Goal: Information Seeking & Learning: Learn about a topic

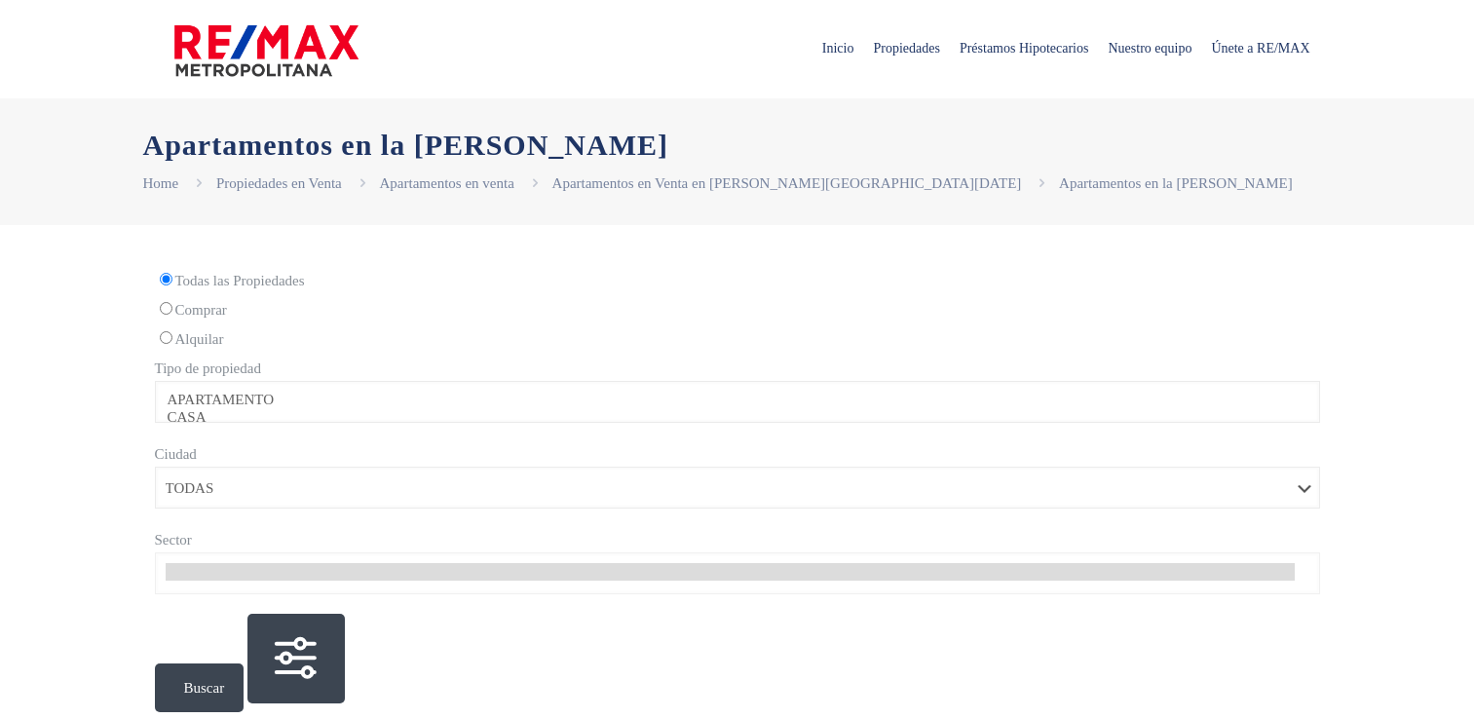
select select
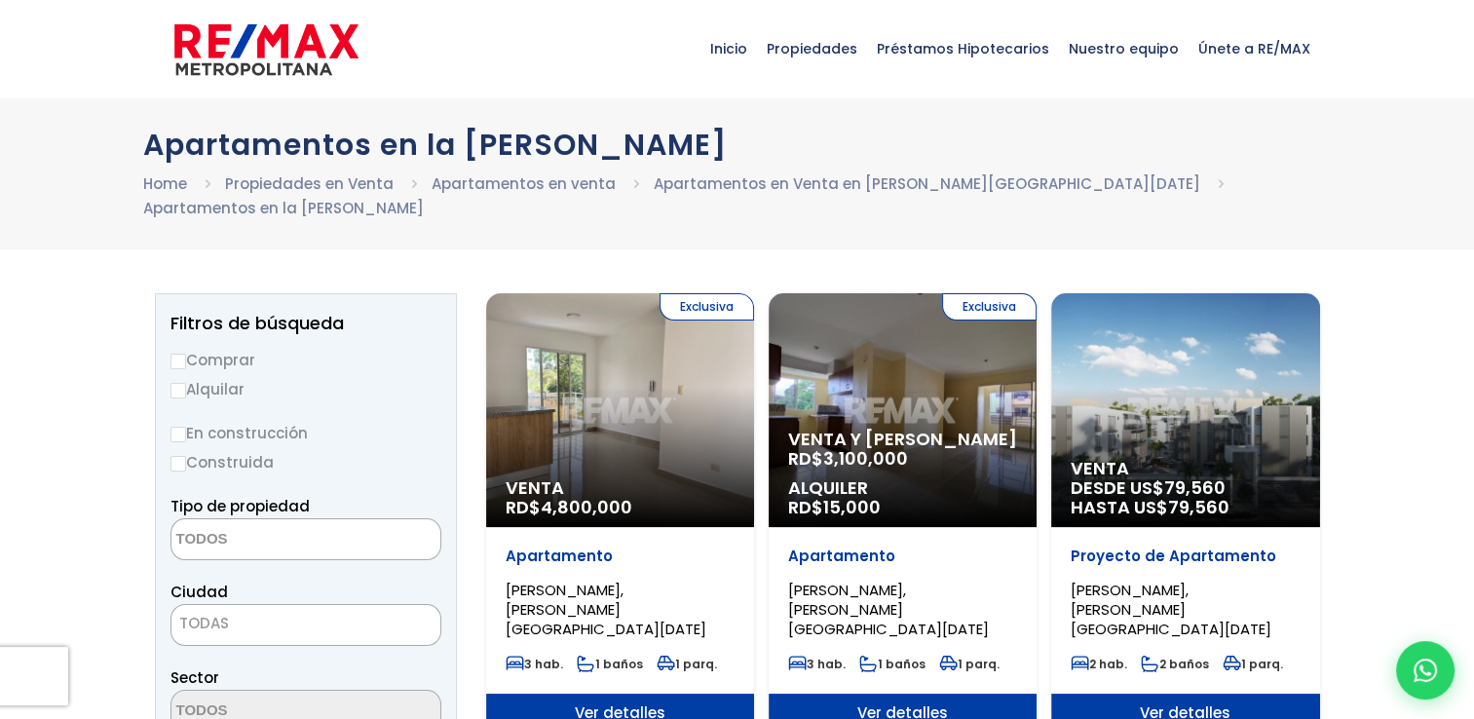
click at [178, 383] on input "Alquilar" at bounding box center [178, 391] width 16 height 16
radio input "true"
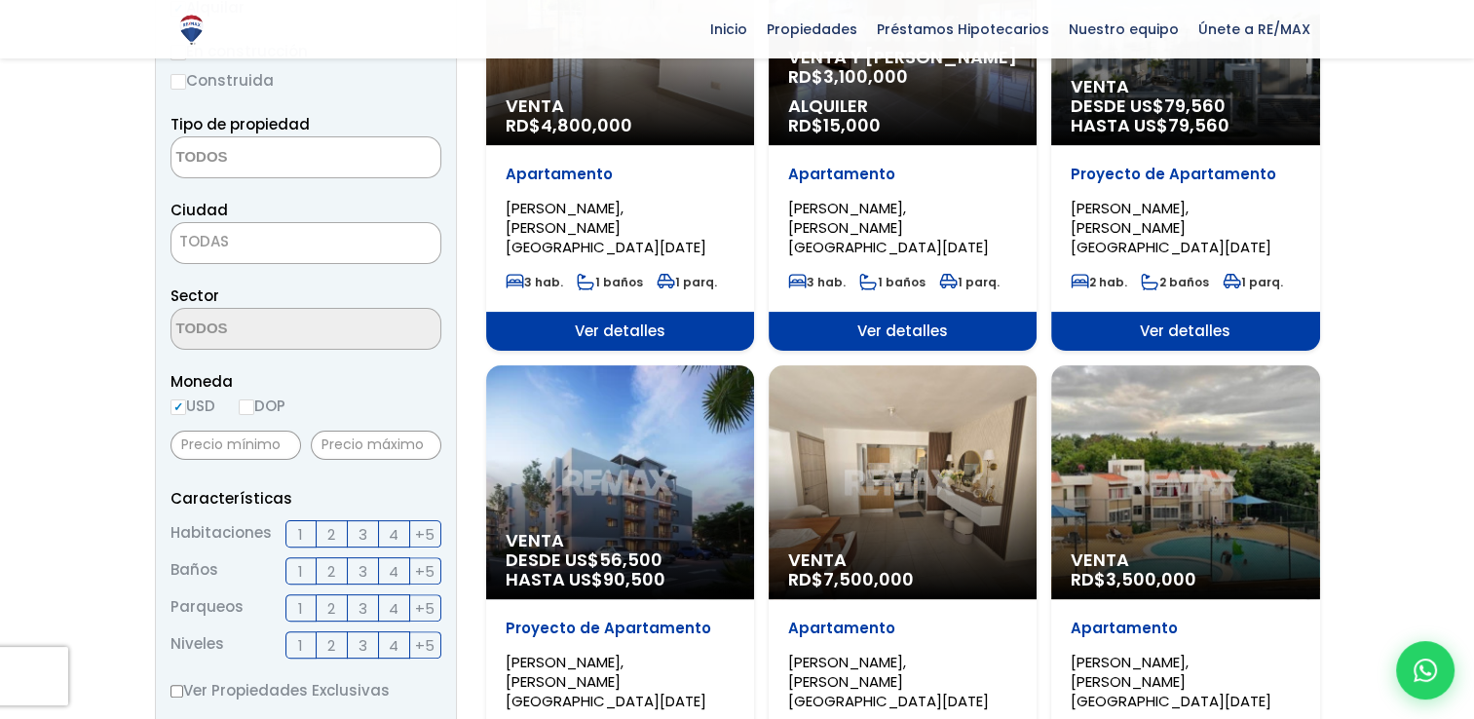
scroll to position [487, 0]
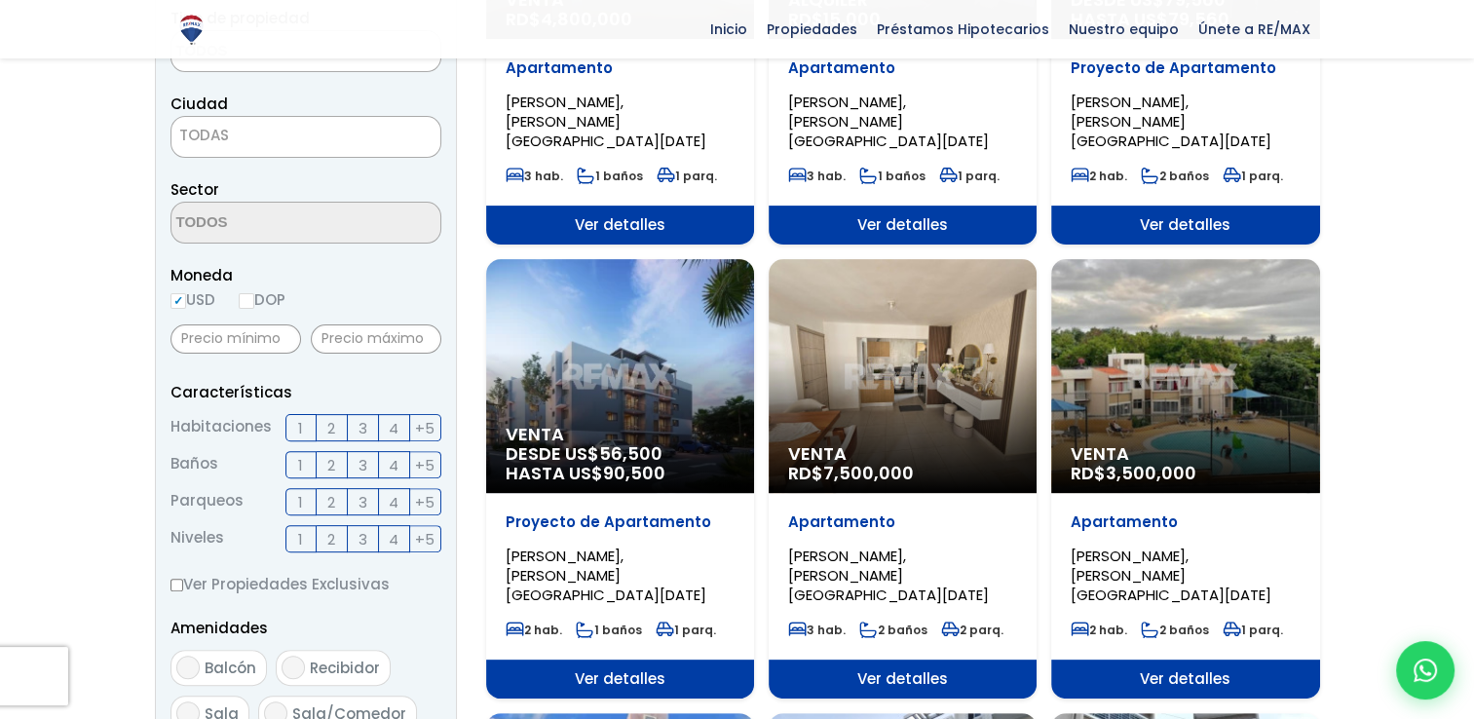
click at [362, 416] on span "3" at bounding box center [363, 428] width 9 height 24
click at [0, 0] on input "3" at bounding box center [0, 0] width 0 height 0
click at [355, 451] on label "3" at bounding box center [363, 464] width 31 height 27
click at [0, 0] on input "3" at bounding box center [0, 0] width 0 height 0
click at [355, 488] on label "3" at bounding box center [363, 501] width 31 height 27
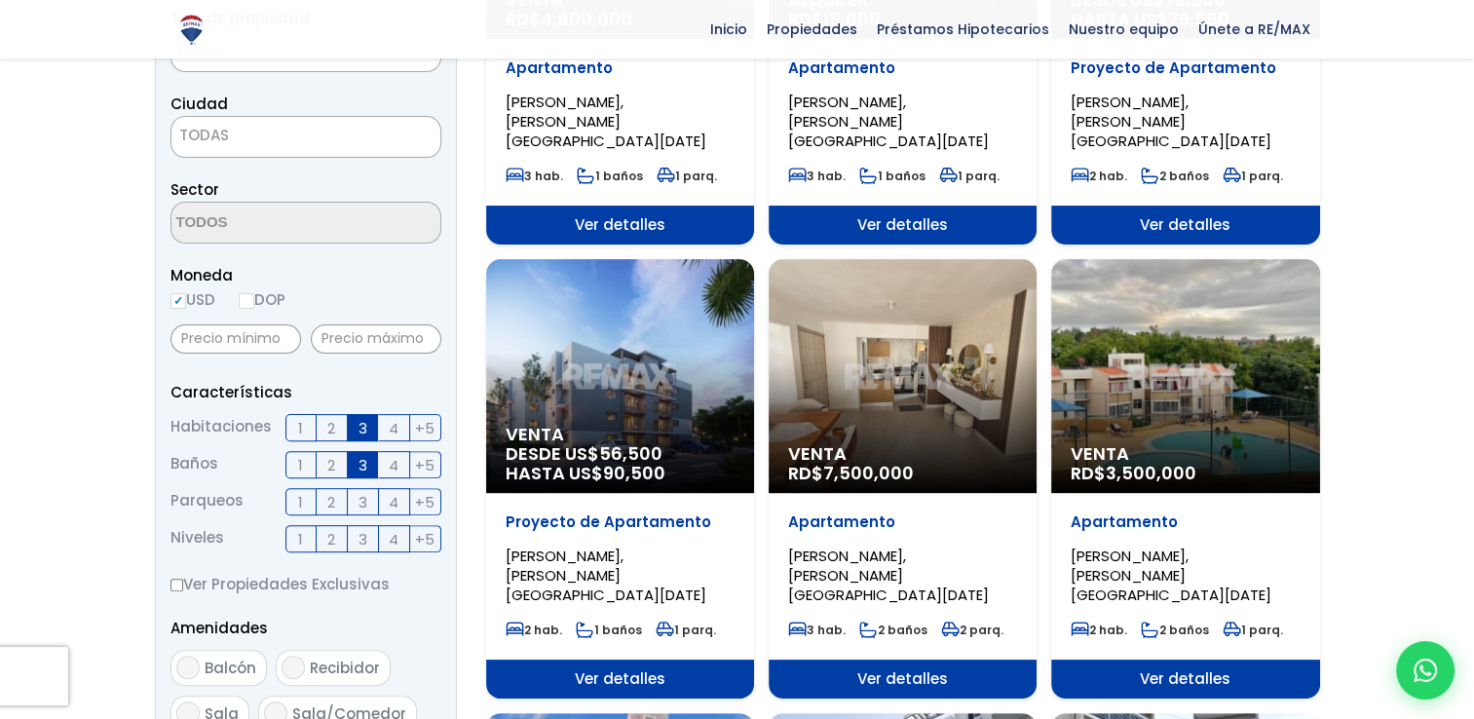
click at [0, 0] on input "3" at bounding box center [0, 0] width 0 height 0
click at [364, 527] on span "3" at bounding box center [363, 539] width 9 height 24
click at [0, 0] on input "3" at bounding box center [0, 0] width 0 height 0
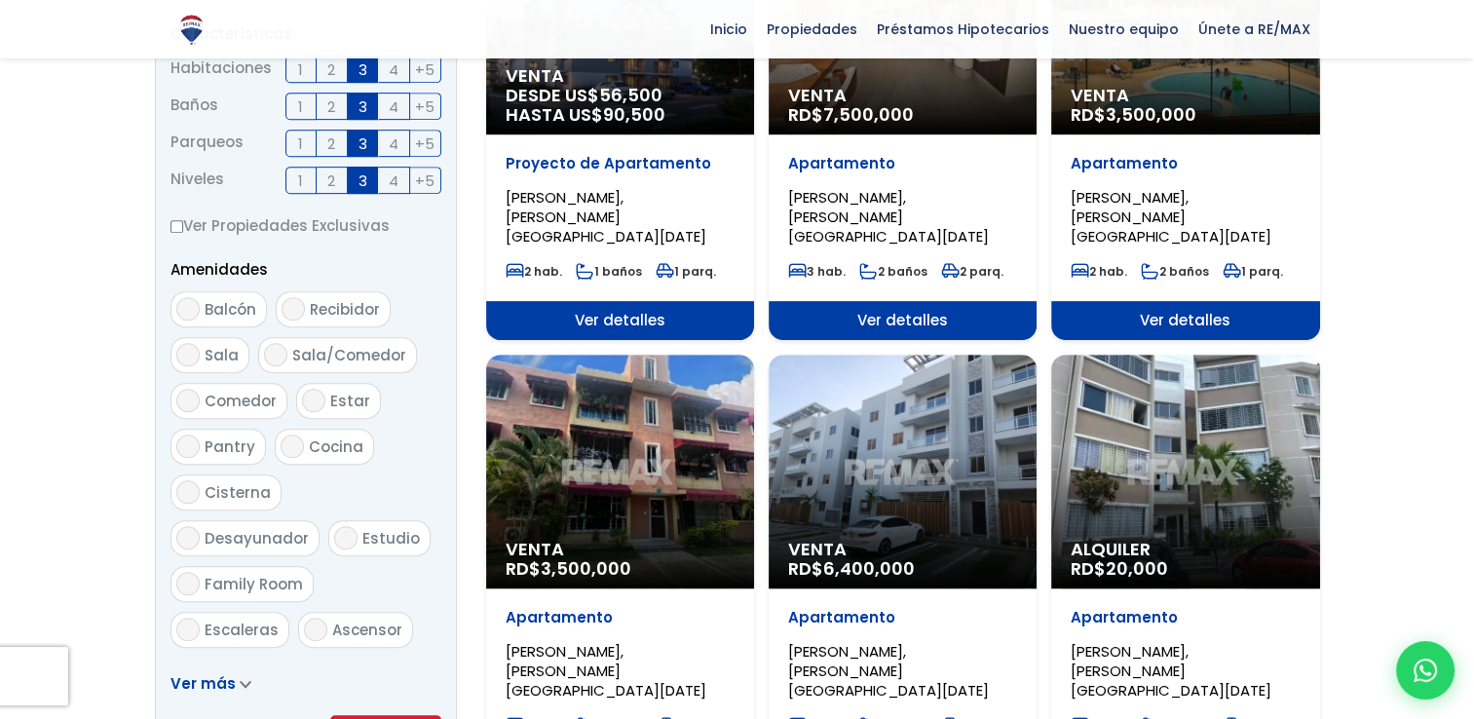
scroll to position [877, 0]
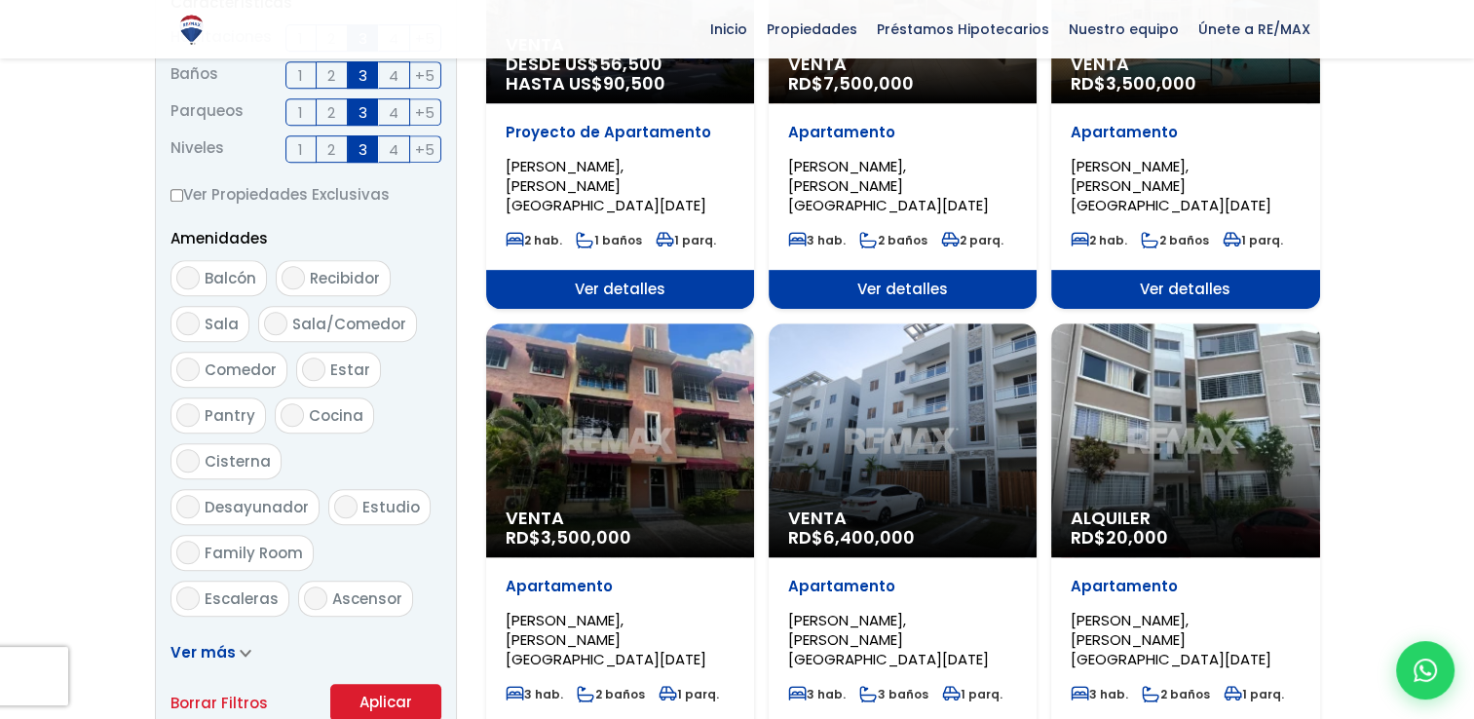
click at [236, 268] on span "Balcón" at bounding box center [231, 278] width 52 height 20
click at [200, 266] on input "Balcón" at bounding box center [187, 277] width 23 height 23
checkbox input "true"
click at [319, 268] on span "Recibidor" at bounding box center [345, 278] width 70 height 20
click at [305, 266] on input "Recibidor" at bounding box center [293, 277] width 23 height 23
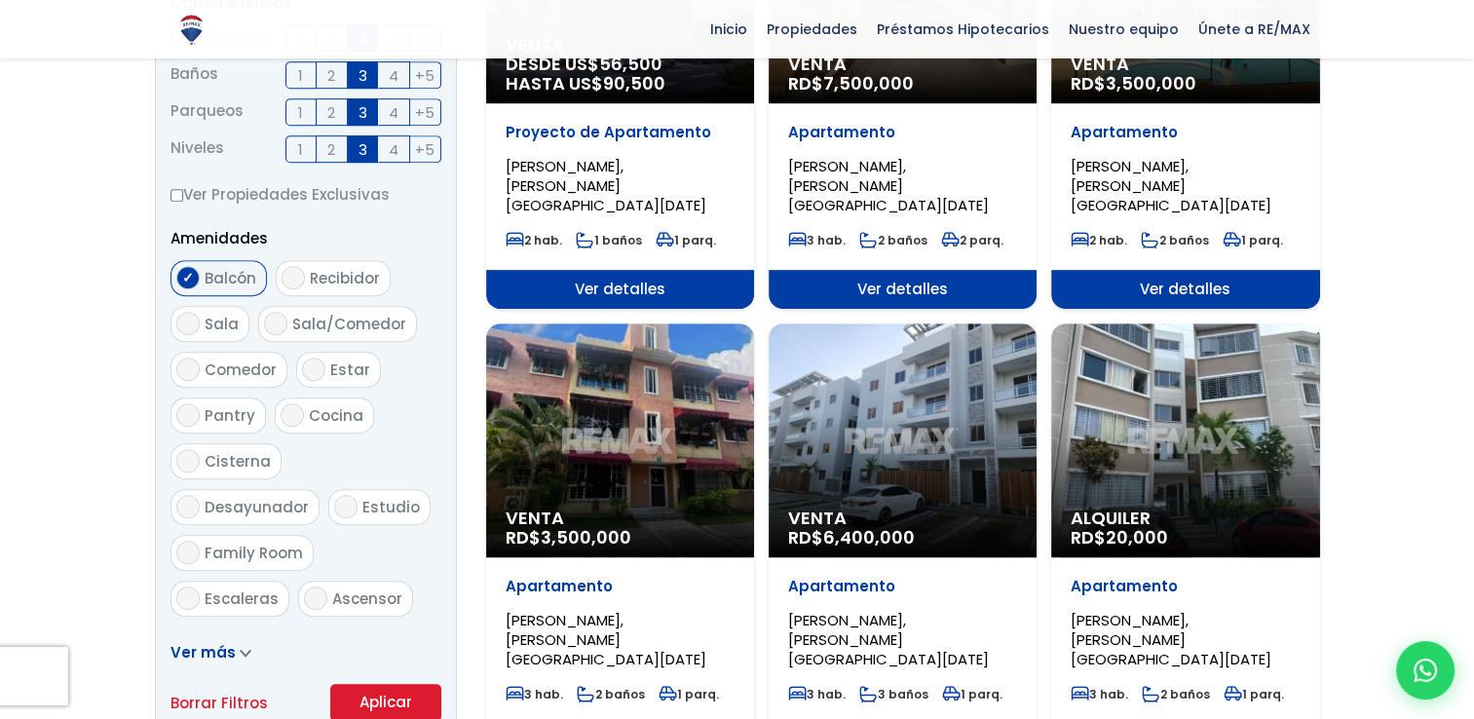
checkbox input "true"
click at [200, 306] on label "Sala" at bounding box center [209, 324] width 79 height 36
click at [200, 312] on input "Sala" at bounding box center [187, 323] width 23 height 23
checkbox input "true"
click at [300, 314] on span "Sala/Comedor" at bounding box center [349, 324] width 114 height 20
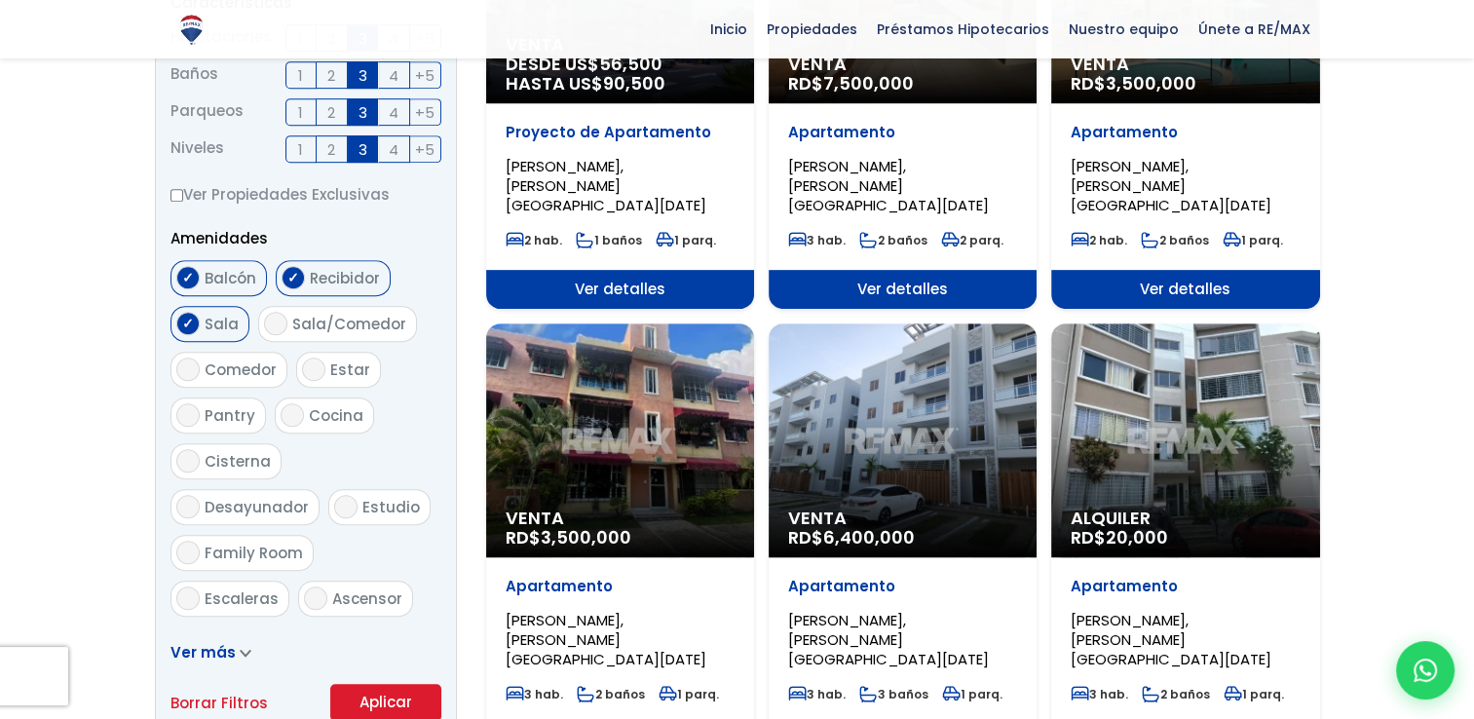
click at [287, 312] on input "Sala/Comedor" at bounding box center [275, 323] width 23 height 23
checkbox input "true"
click at [191, 358] on input "Comedor" at bounding box center [187, 369] width 23 height 23
checkbox input "true"
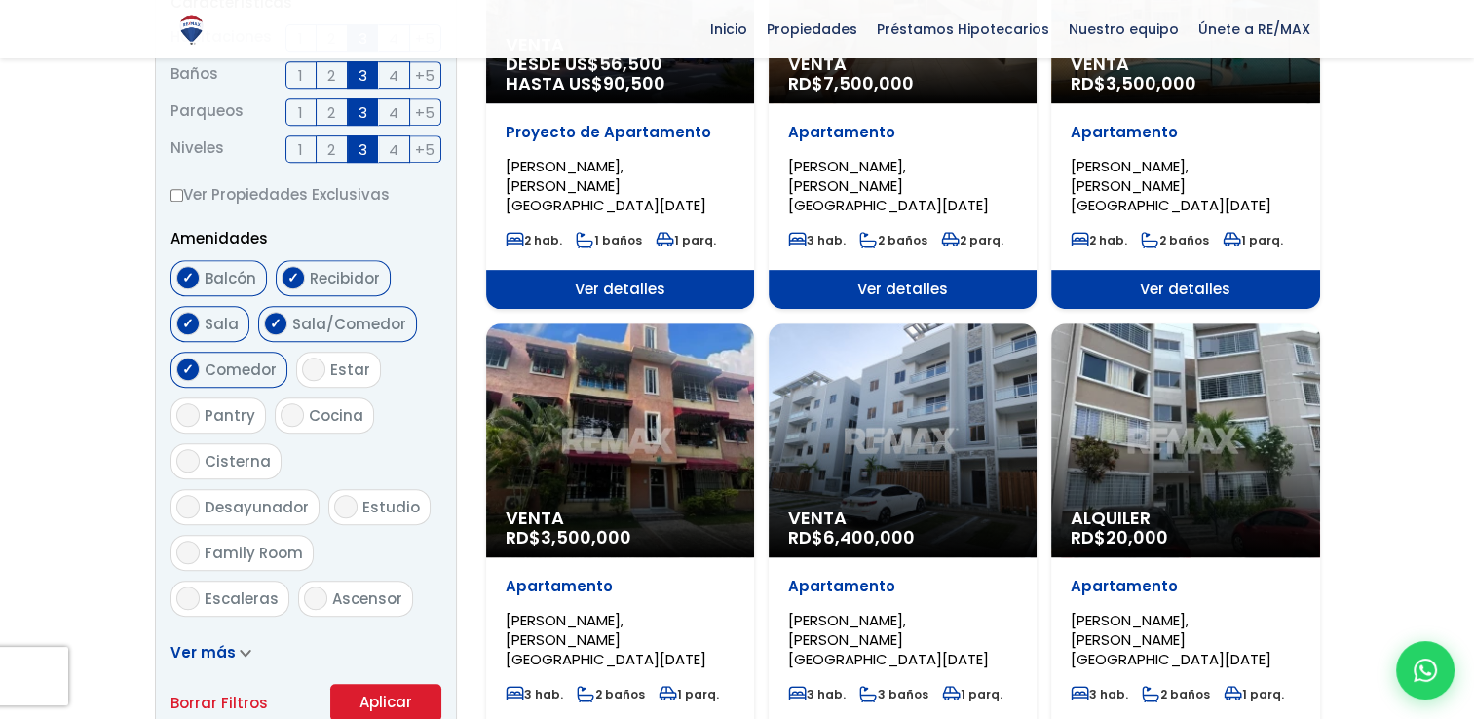
click at [316, 358] on input "Estar" at bounding box center [313, 369] width 23 height 23
checkbox input "true"
click at [298, 403] on input "Cocina" at bounding box center [292, 414] width 23 height 23
checkbox input "true"
click at [360, 581] on label "Ascensor" at bounding box center [355, 599] width 115 height 36
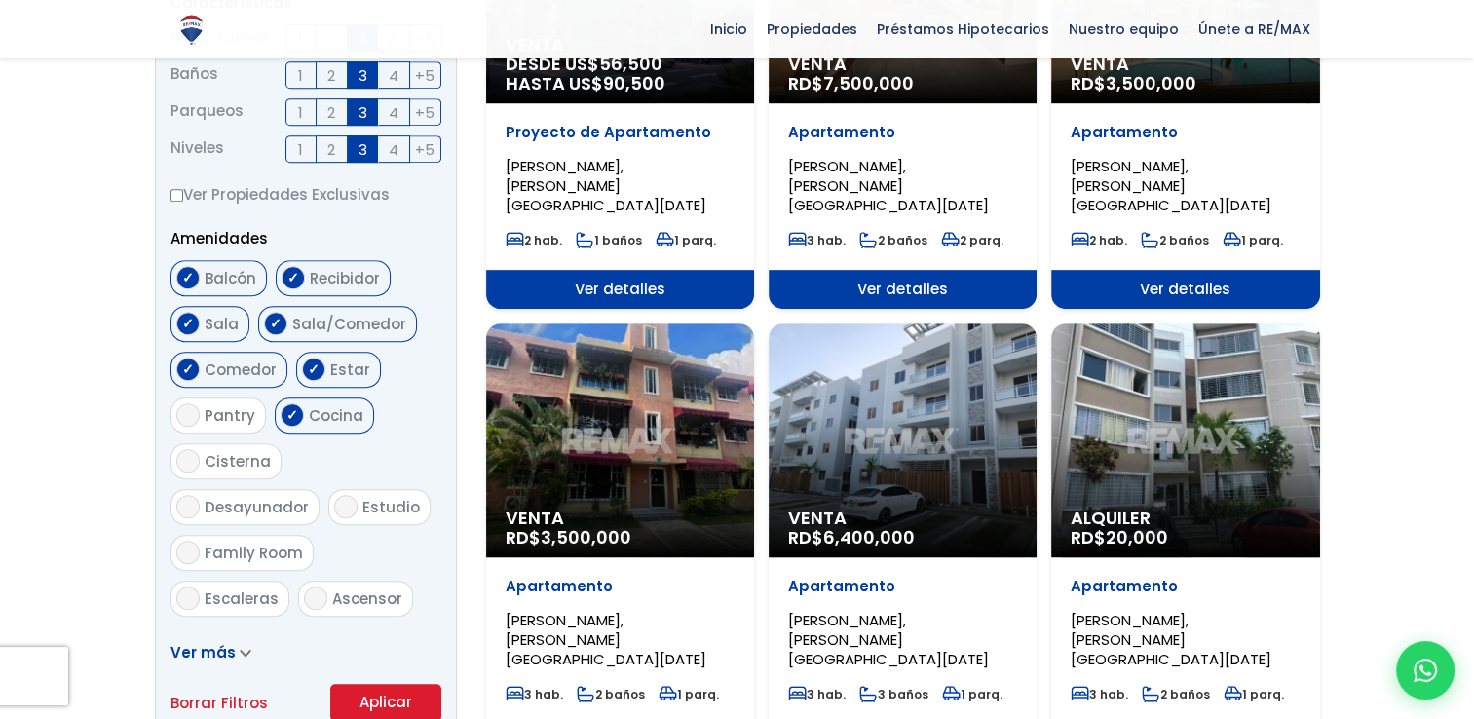
click at [327, 587] on input "Ascensor" at bounding box center [315, 598] width 23 height 23
checkbox input "true"
click at [233, 588] on span "Escaleras" at bounding box center [242, 598] width 74 height 20
click at [200, 587] on input "Escaleras" at bounding box center [187, 598] width 23 height 23
checkbox input "true"
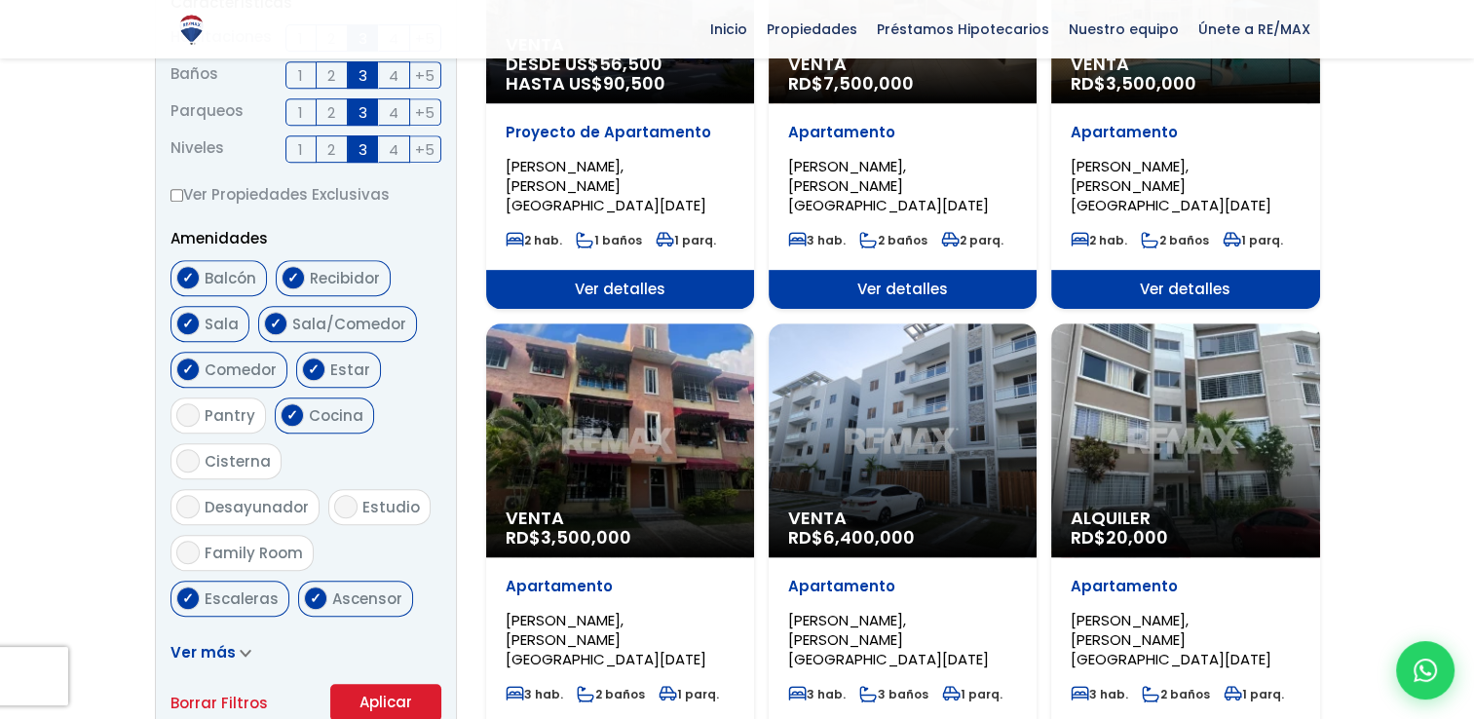
click at [214, 451] on span "Cisterna" at bounding box center [238, 461] width 66 height 20
click at [200, 449] on input "Cisterna" at bounding box center [187, 460] width 23 height 23
checkbox input "true"
click at [224, 405] on span "Pantry" at bounding box center [230, 415] width 51 height 20
click at [200, 403] on input "Pantry" at bounding box center [187, 414] width 23 height 23
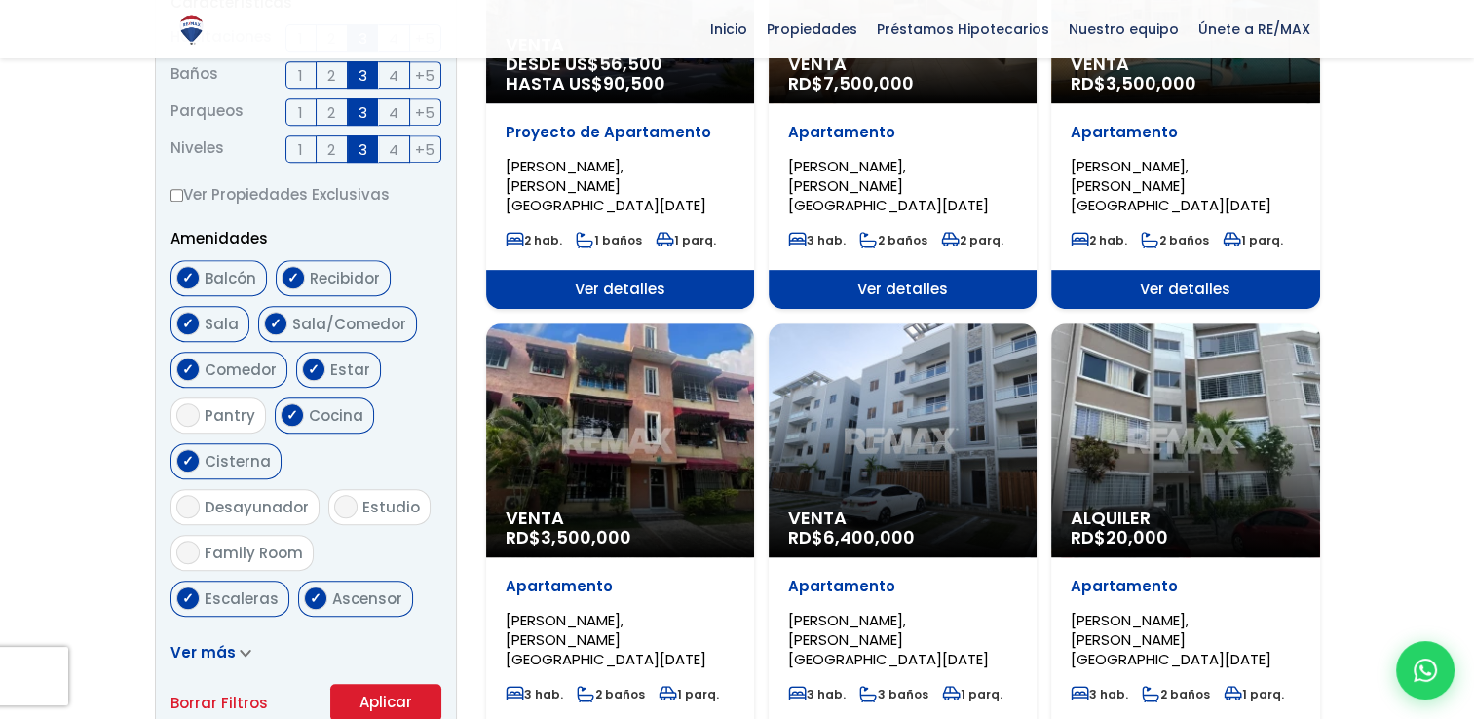
checkbox input "true"
click at [380, 684] on button "Aplicar" at bounding box center [385, 702] width 111 height 37
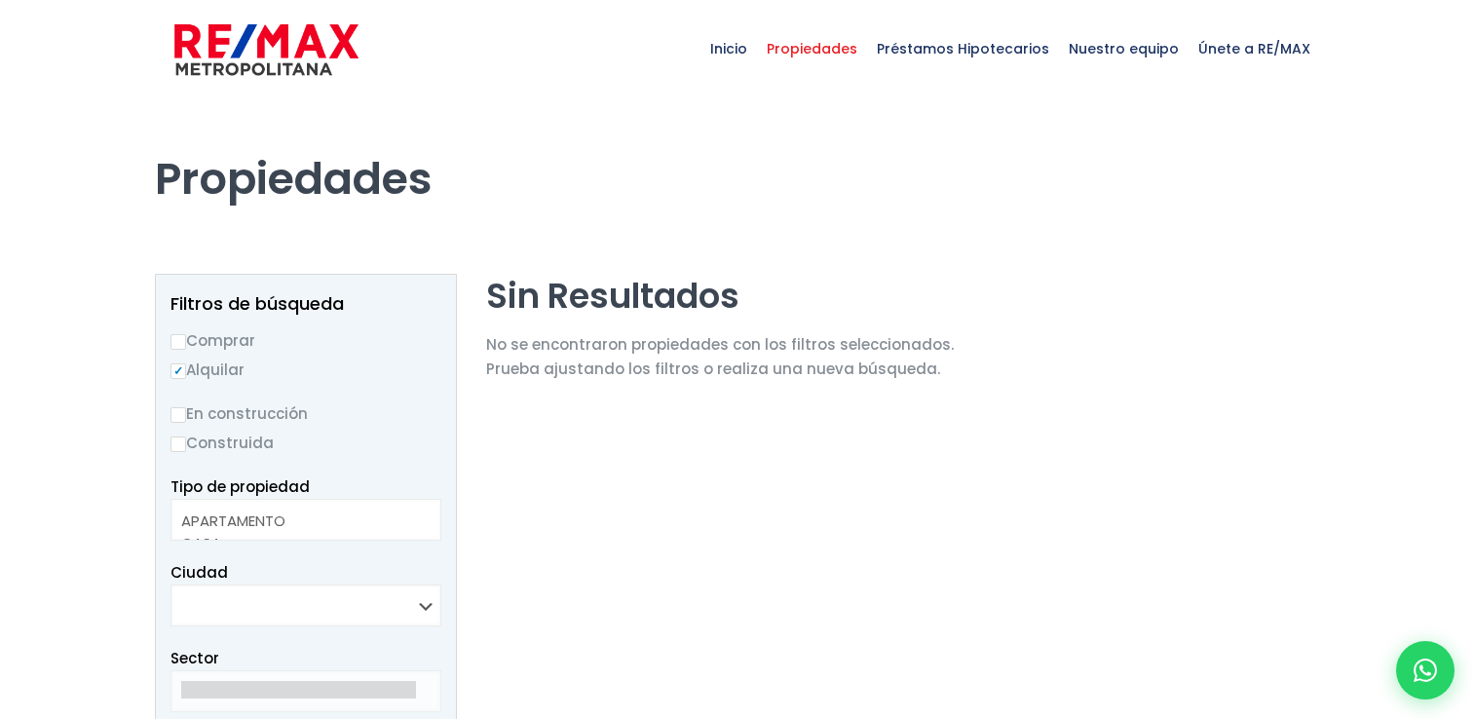
select select
